Goal: Find contact information: Find contact information

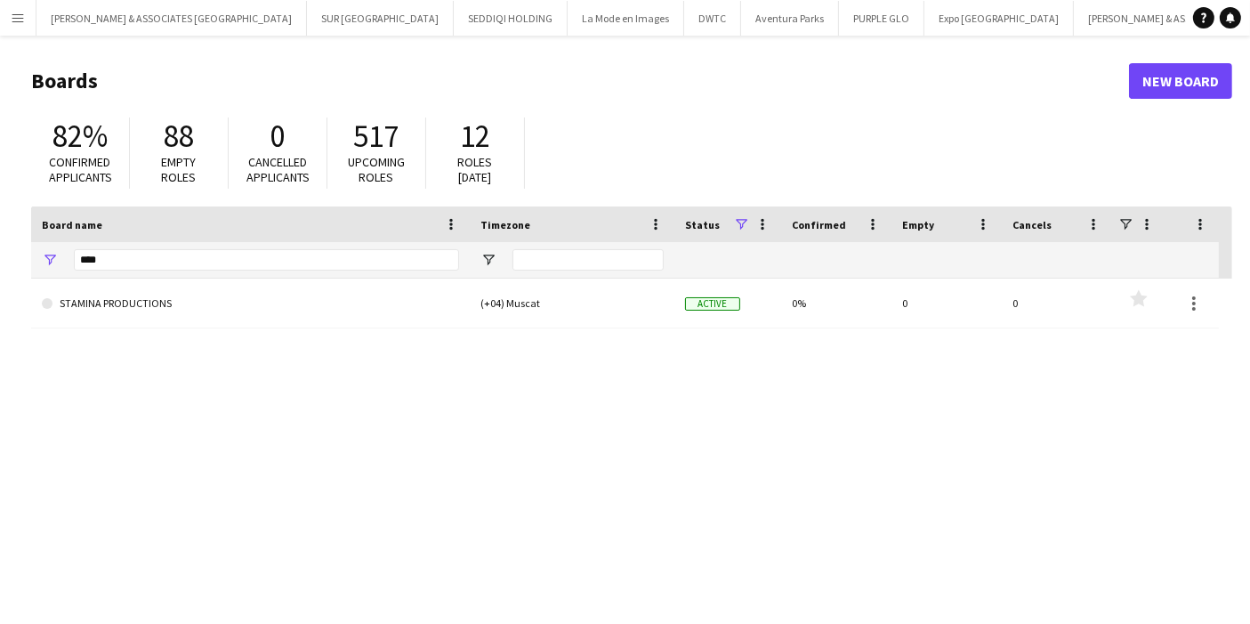
scroll to position [0, 229]
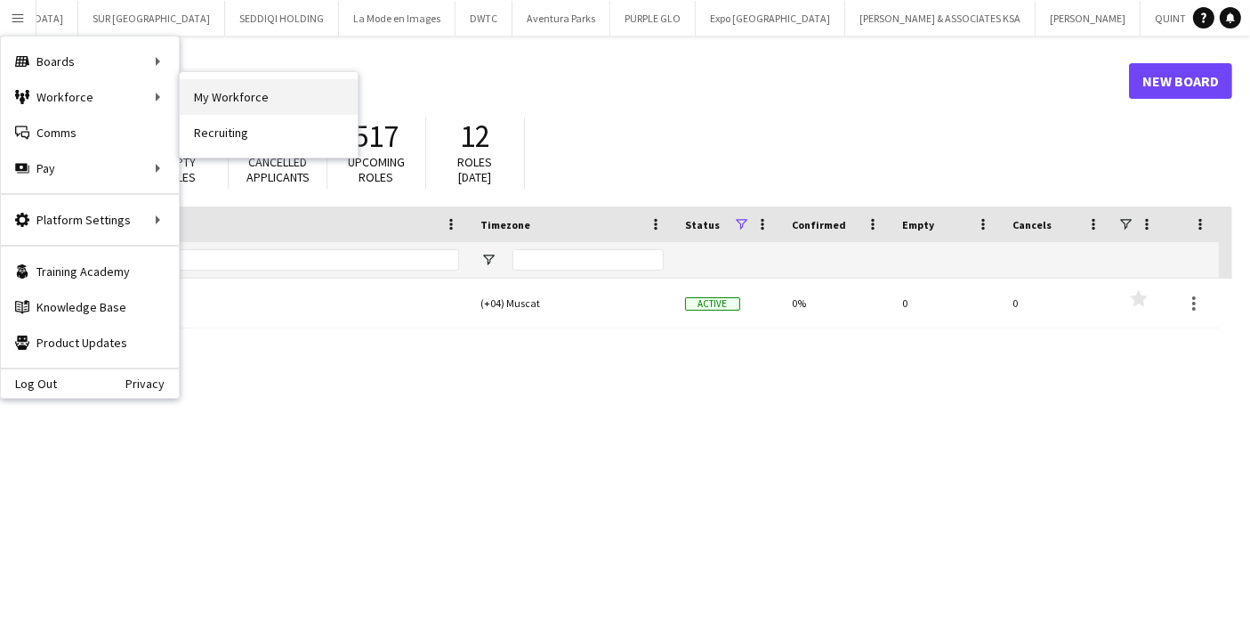
click at [218, 101] on link "My Workforce" at bounding box center [269, 97] width 178 height 36
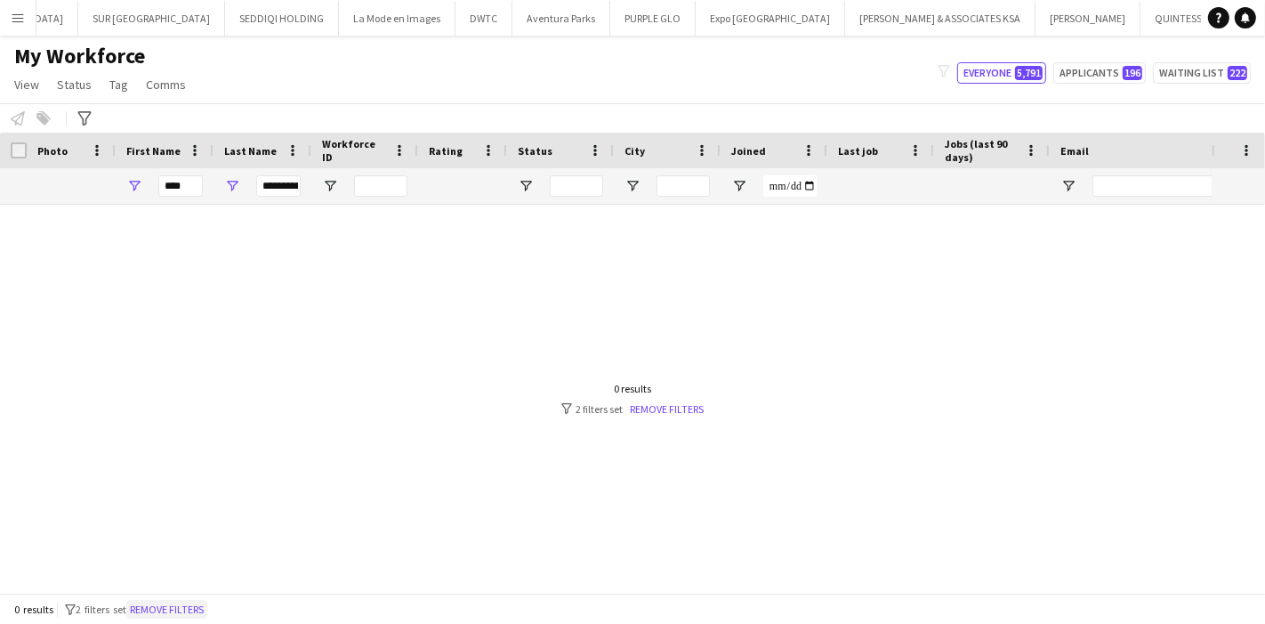
click at [171, 603] on button "Remove filters" at bounding box center [166, 610] width 81 height 20
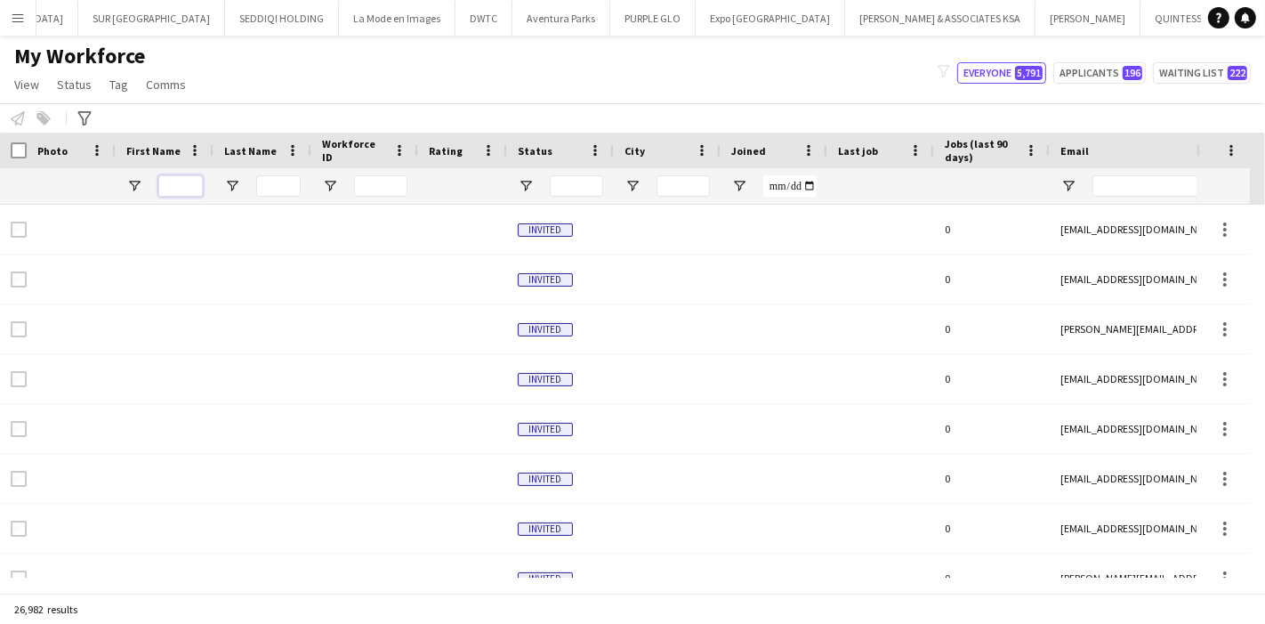
click at [188, 183] on input "First Name Filter Input" at bounding box center [180, 185] width 44 height 21
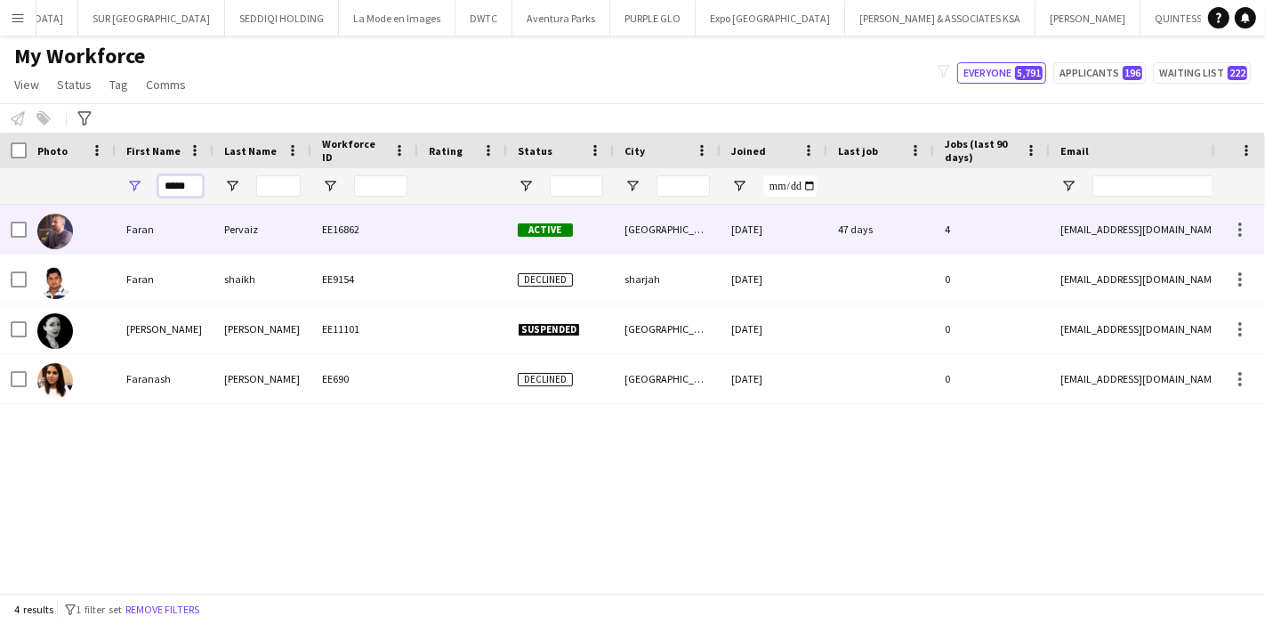
type input "*****"
click at [258, 239] on div "Pervaiz" at bounding box center [263, 229] width 98 height 49
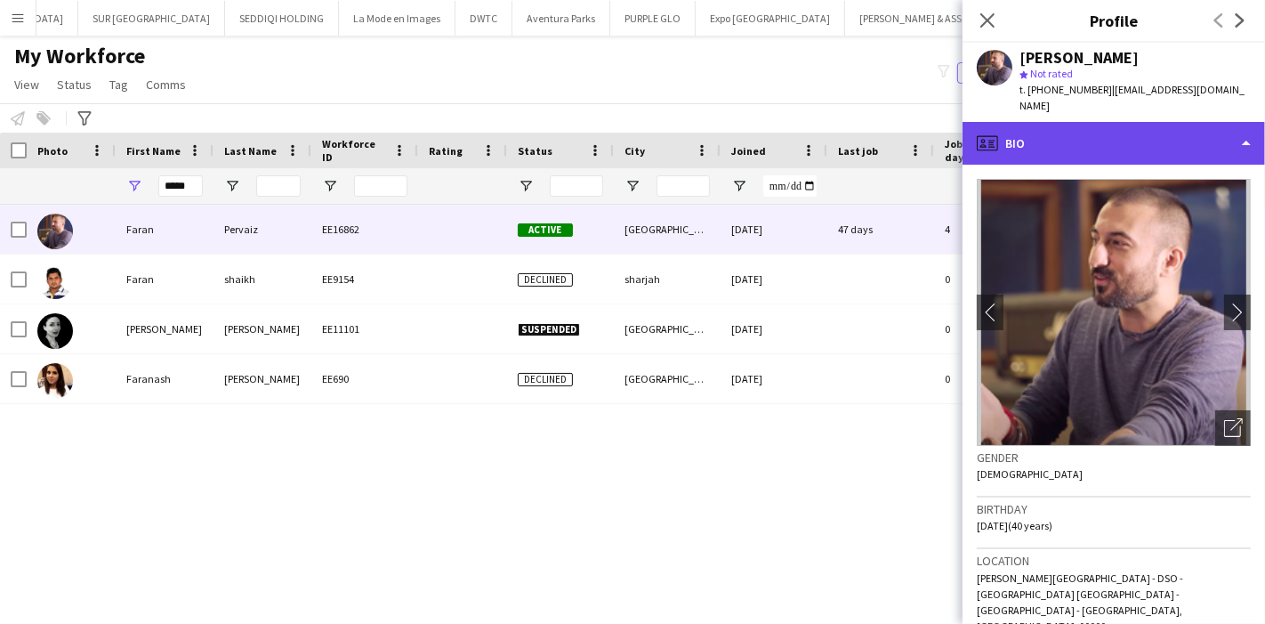
click at [1190, 122] on div "profile Bio" at bounding box center [1114, 143] width 303 height 43
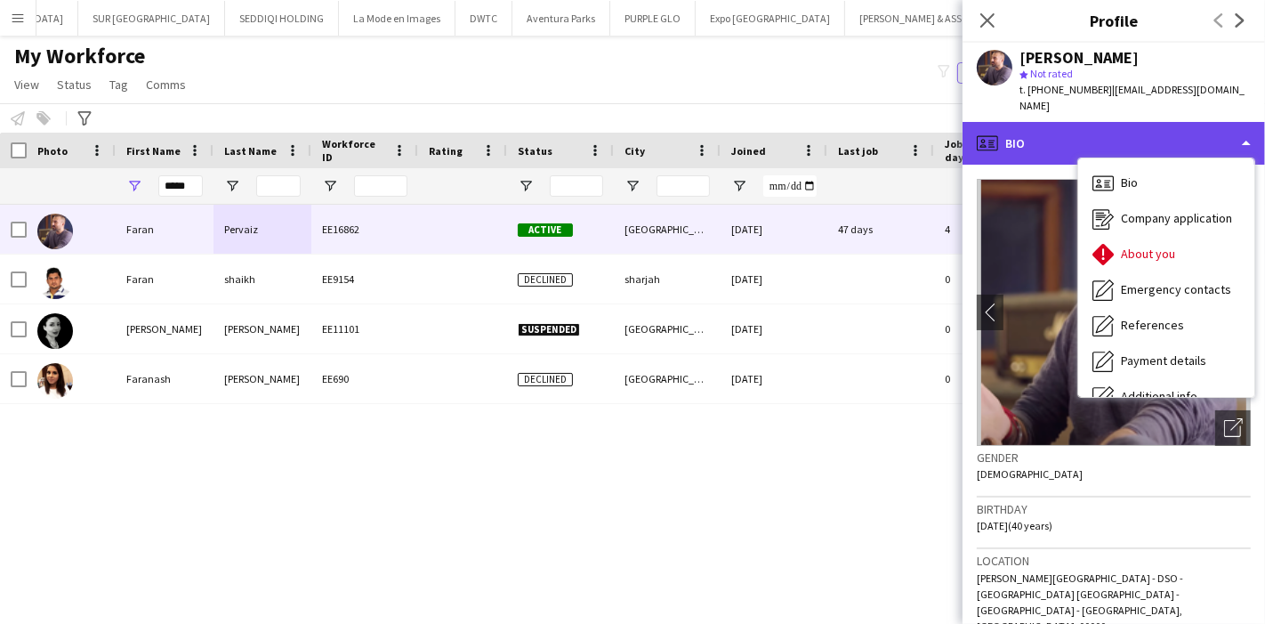
click at [1190, 122] on div "profile Bio" at bounding box center [1114, 143] width 303 height 43
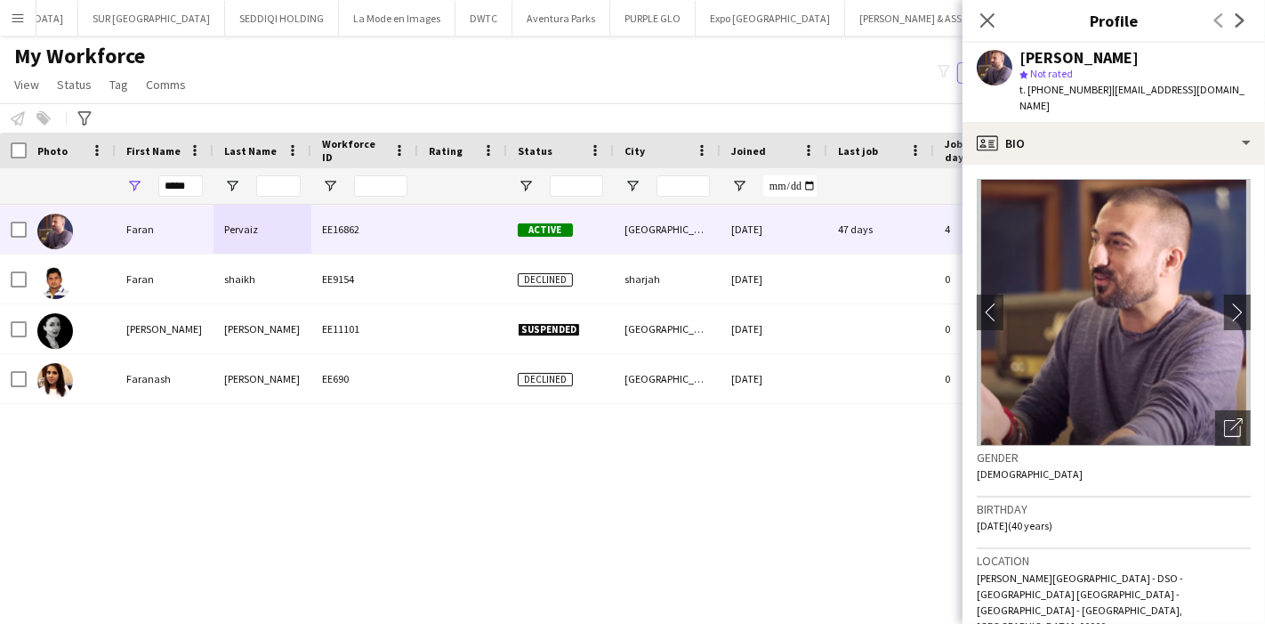
drag, startPoint x: 1021, startPoint y: 57, endPoint x: 1117, endPoint y: 54, distance: 97.0
click at [1117, 54] on div "[PERSON_NAME]" at bounding box center [1135, 58] width 231 height 16
click at [1128, 53] on div "[PERSON_NAME]" at bounding box center [1135, 58] width 231 height 16
drag, startPoint x: 1021, startPoint y: 48, endPoint x: 1119, endPoint y: 49, distance: 97.9
click at [1119, 50] on div "[PERSON_NAME]" at bounding box center [1135, 58] width 231 height 16
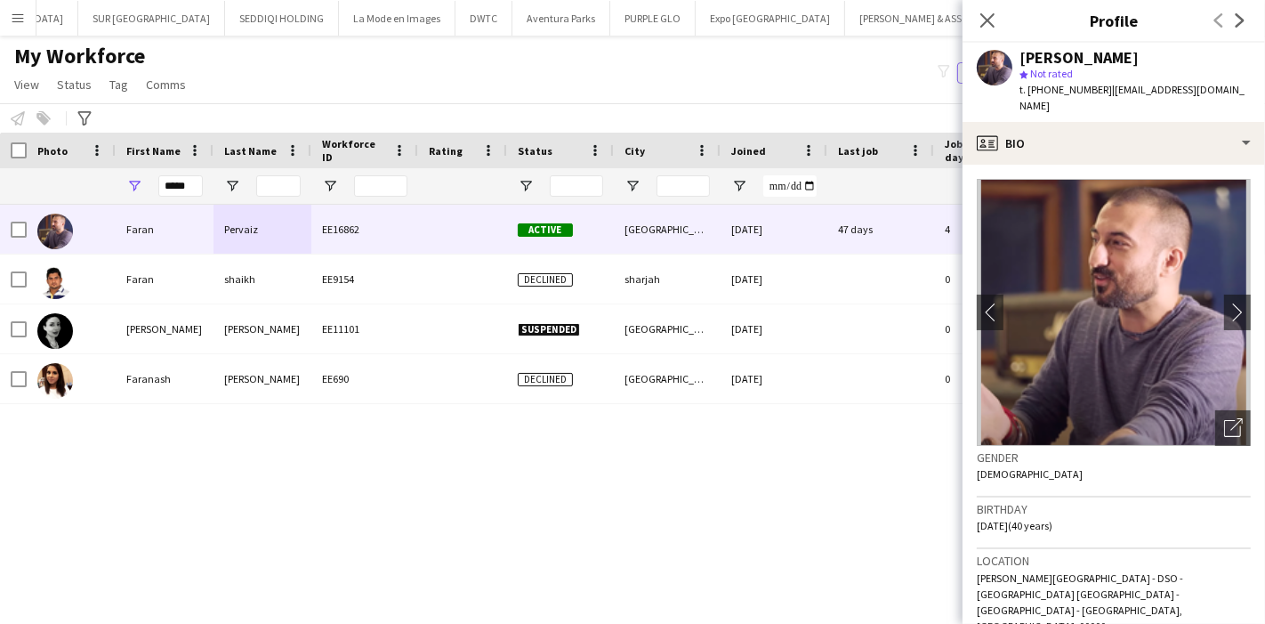
copy div "[PERSON_NAME]"
drag, startPoint x: 1103, startPoint y: 90, endPoint x: 1192, endPoint y: 94, distance: 89.1
click at [1192, 94] on span "| [EMAIL_ADDRESS][DOMAIN_NAME]" at bounding box center [1132, 97] width 225 height 29
copy span "[EMAIL_ADDRESS][DOMAIN_NAME]"
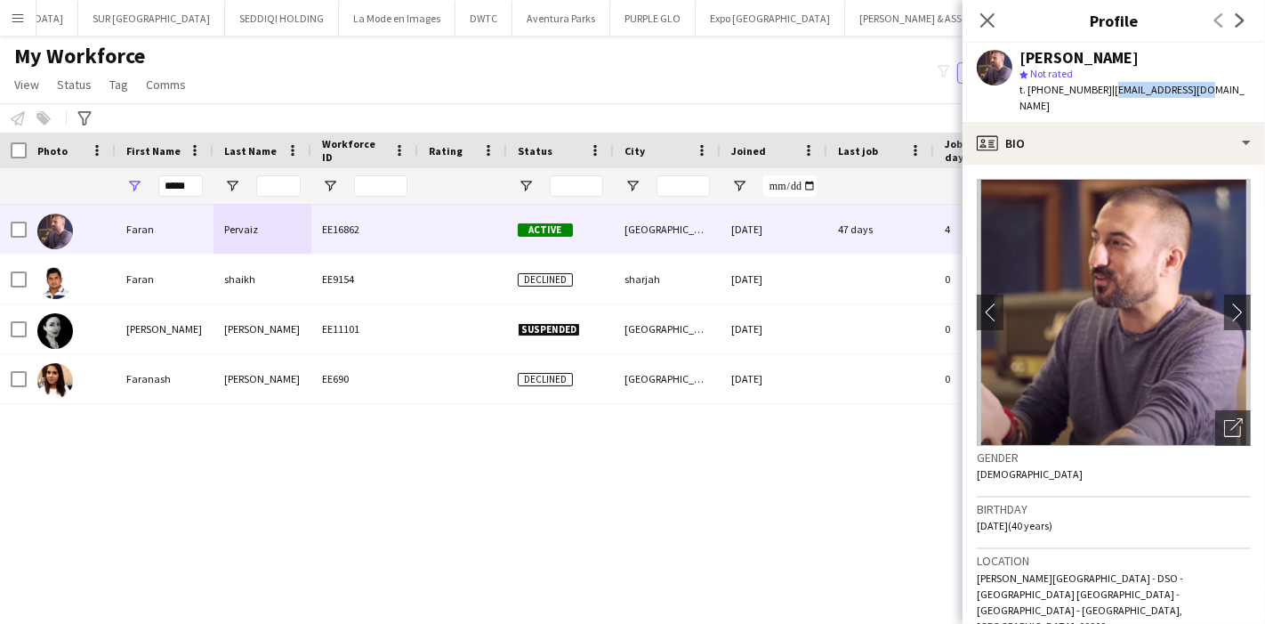
drag, startPoint x: 1021, startPoint y: 51, endPoint x: 1139, endPoint y: 50, distance: 117.4
click at [1139, 50] on div "[PERSON_NAME]" at bounding box center [1135, 58] width 231 height 16
copy div "[PERSON_NAME]"
